Goal: Find specific page/section: Find specific page/section

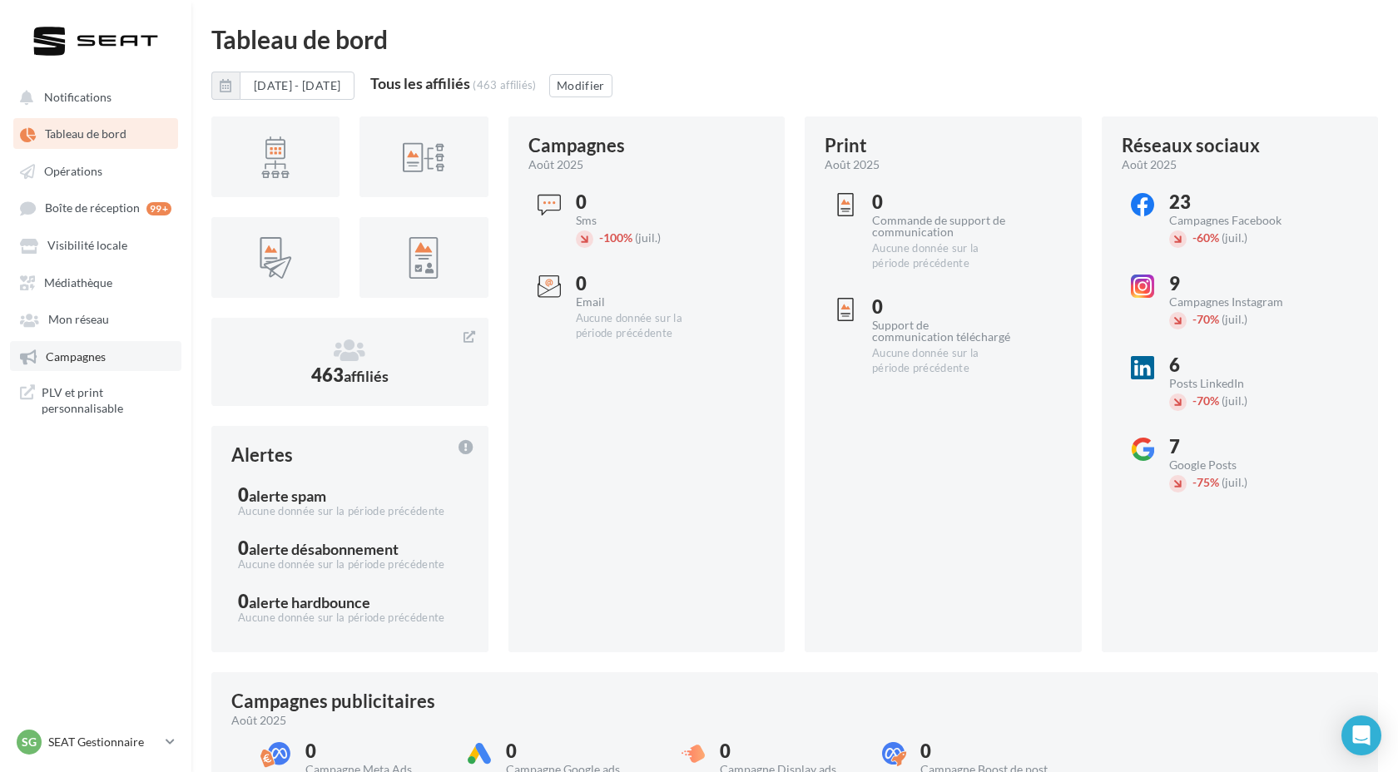
click at [90, 350] on link "Campagnes" at bounding box center [95, 356] width 171 height 30
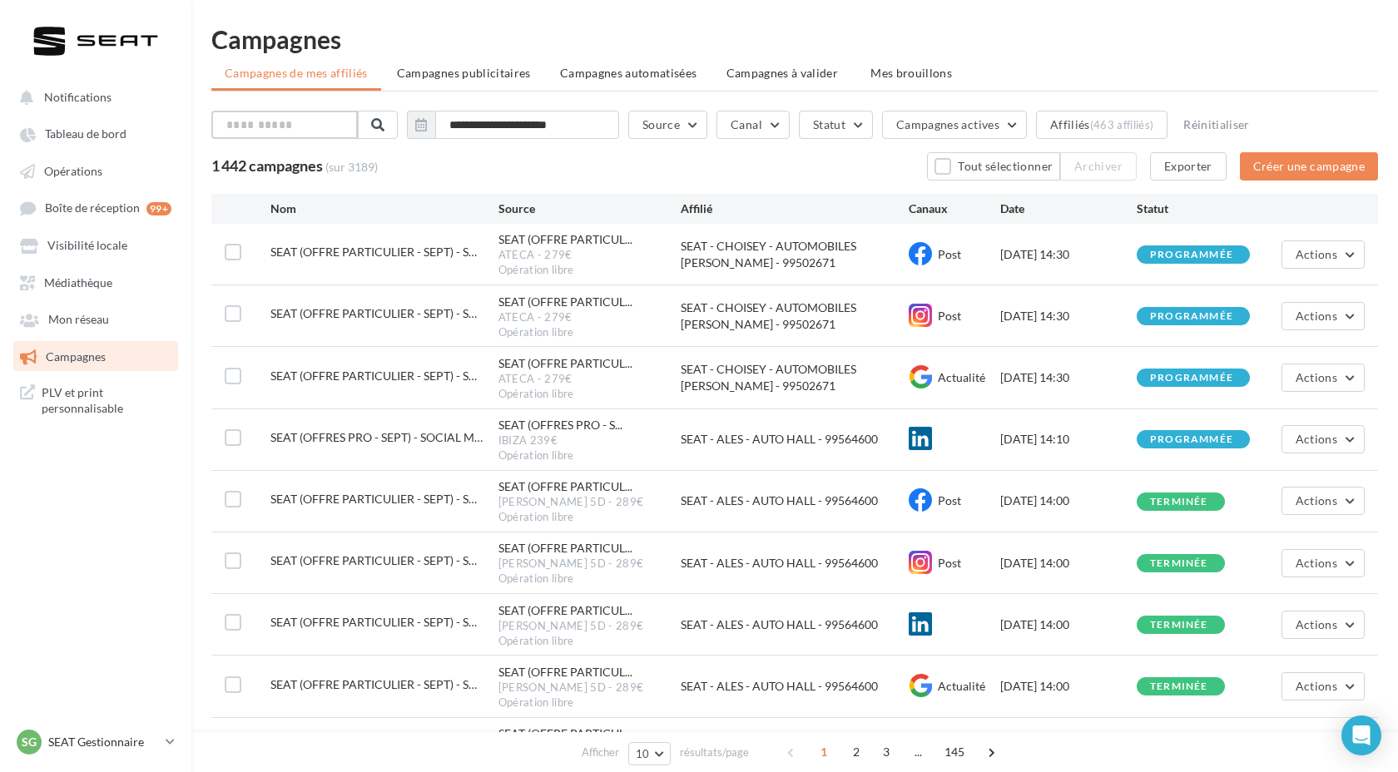
click at [321, 131] on input "text" at bounding box center [284, 125] width 146 height 28
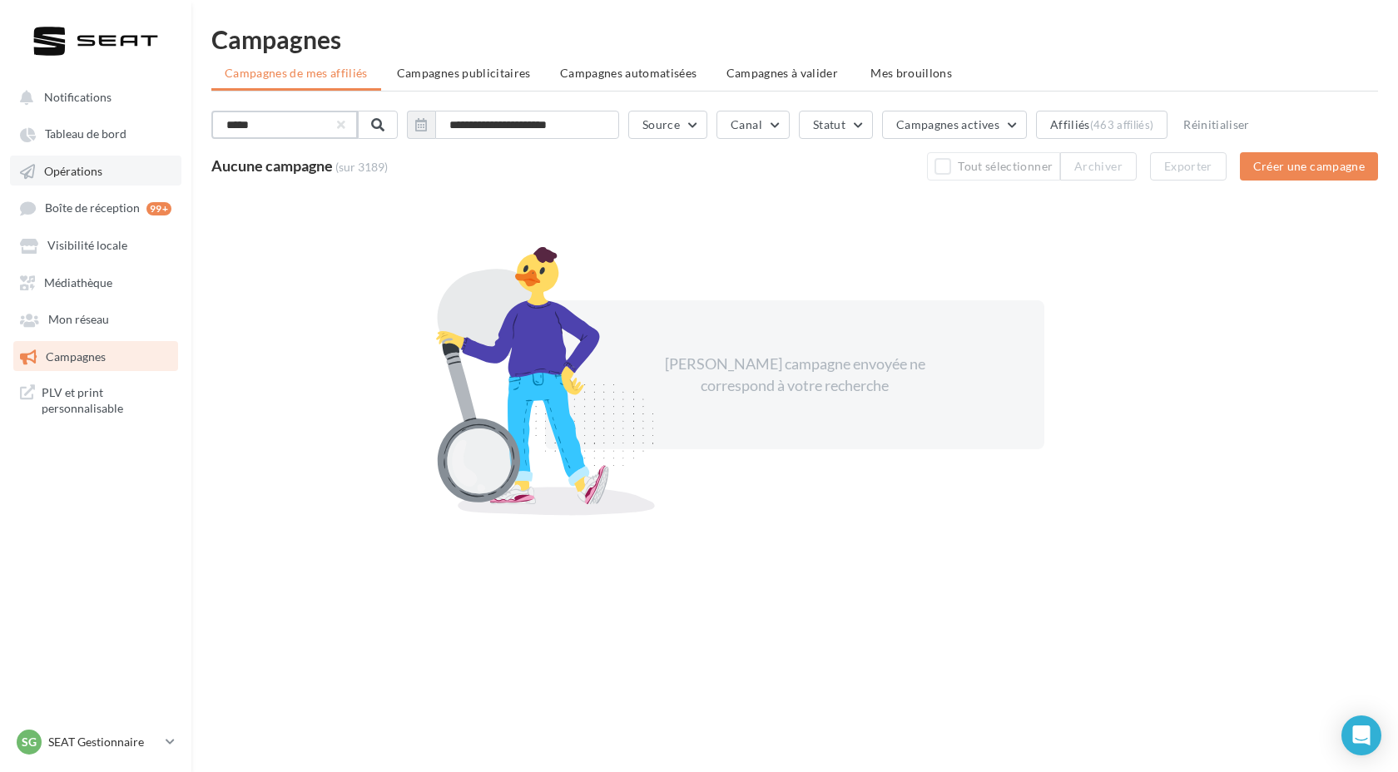
type input "*****"
click at [73, 175] on span "Opérations" at bounding box center [73, 171] width 58 height 14
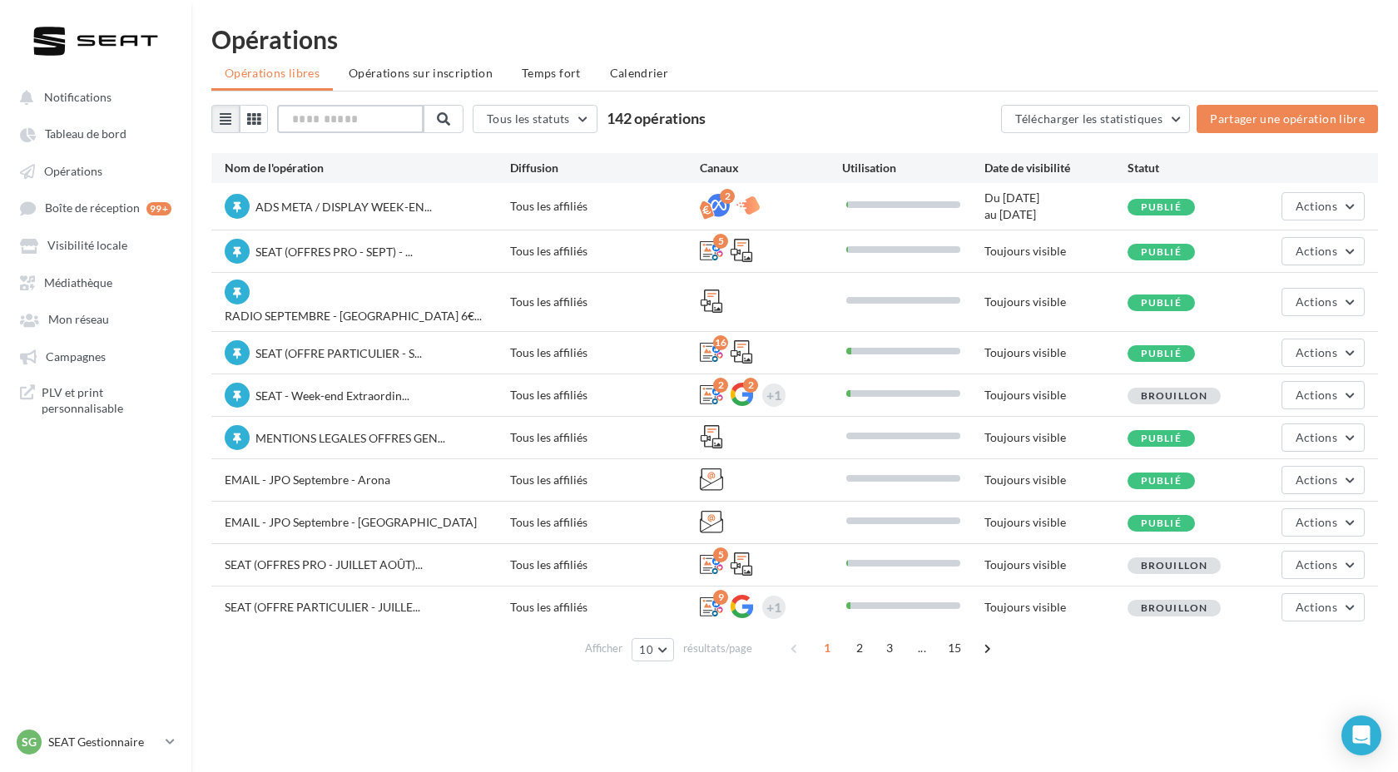
click at [334, 126] on input "text" at bounding box center [350, 119] width 146 height 28
click at [52, 48] on div at bounding box center [95, 41] width 133 height 42
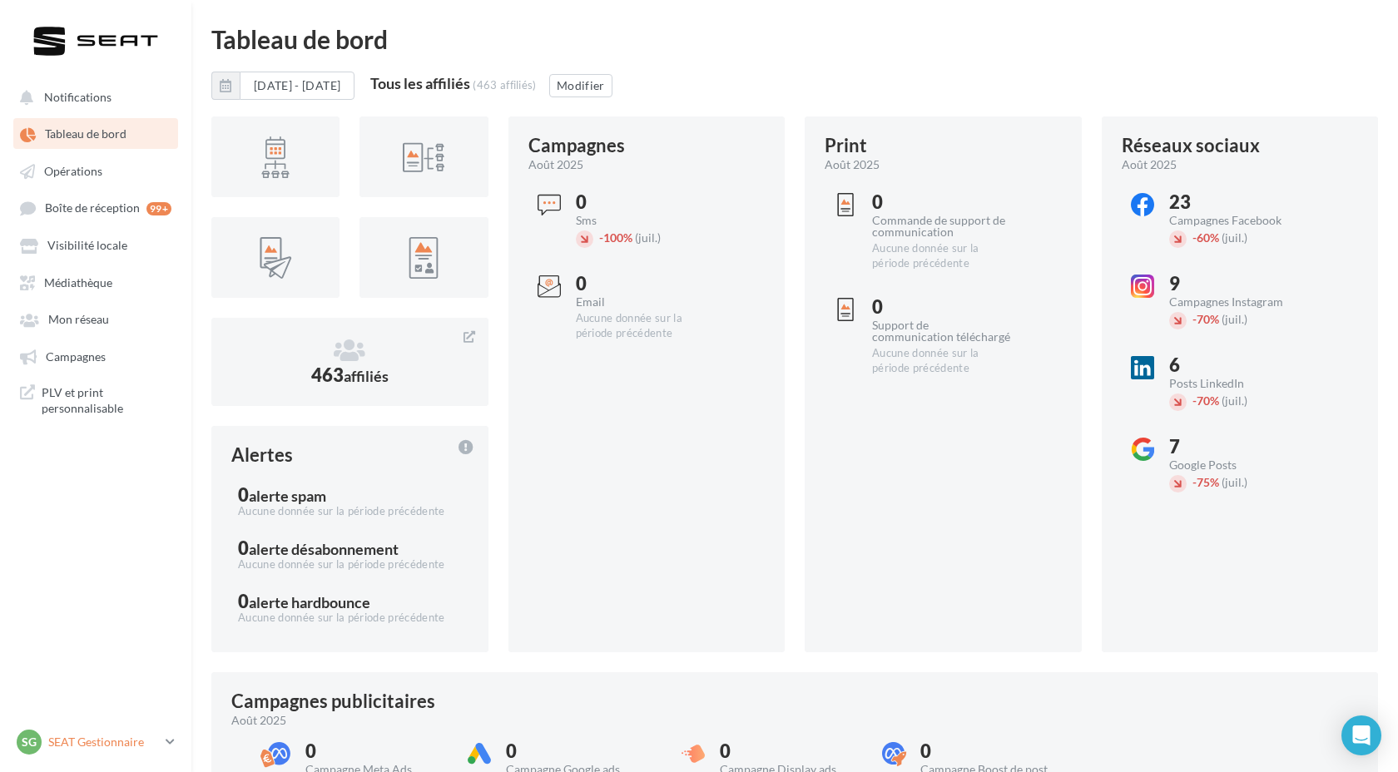
click at [141, 748] on p "SEAT Gestionnaire" at bounding box center [103, 742] width 111 height 17
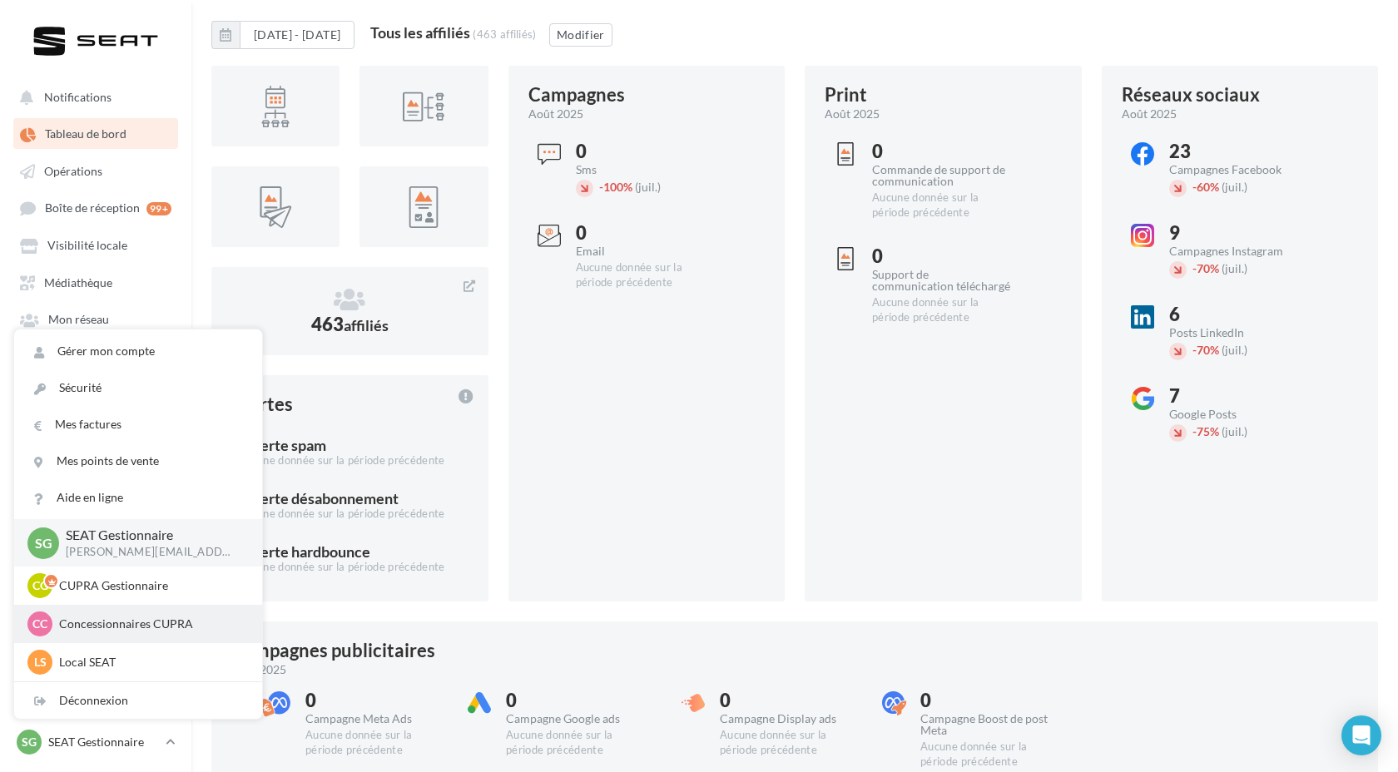
scroll to position [52, 0]
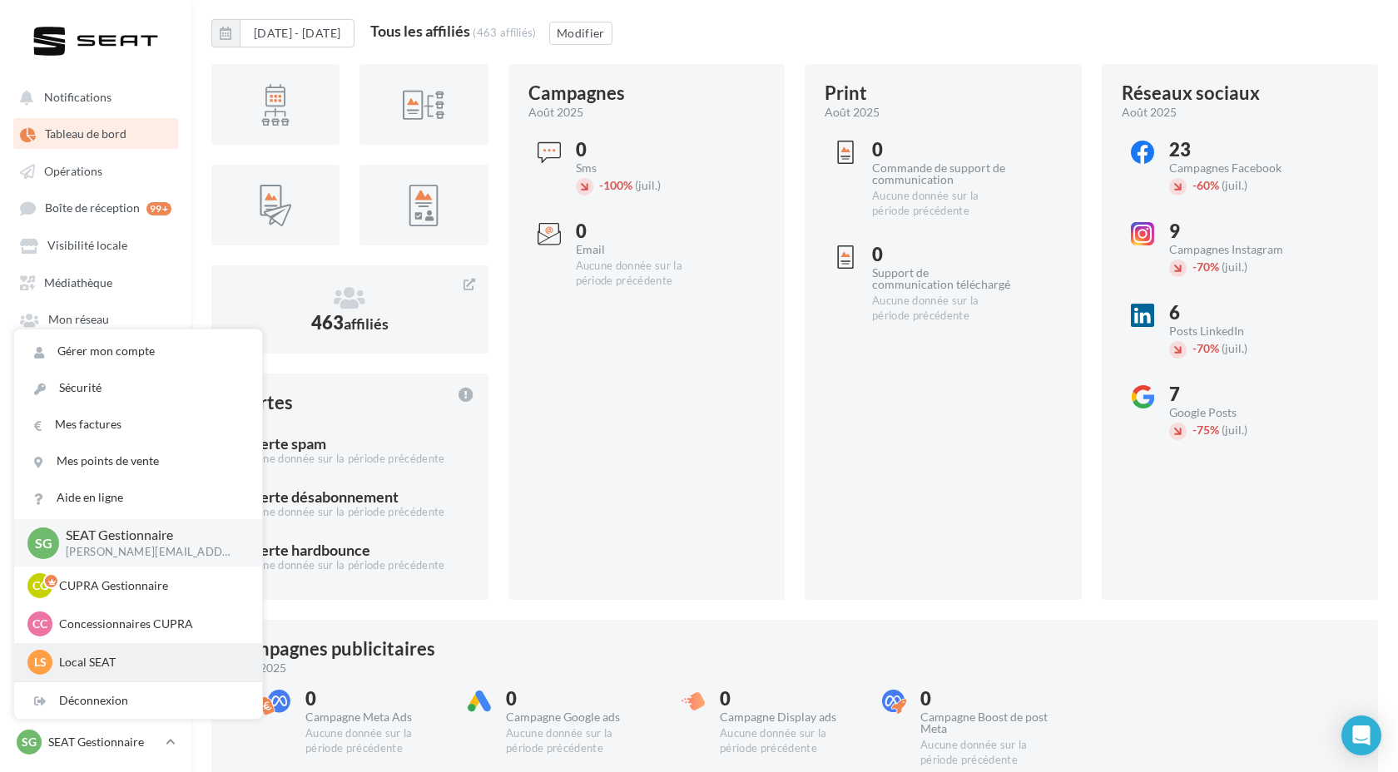
click at [133, 661] on p "Local SEAT" at bounding box center [150, 662] width 183 height 17
